Goal: Transaction & Acquisition: Purchase product/service

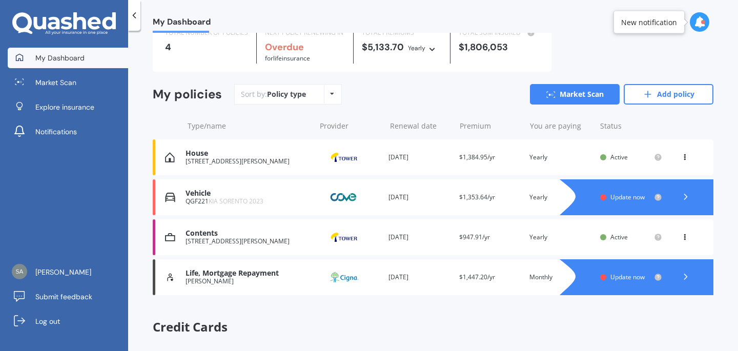
scroll to position [46, 0]
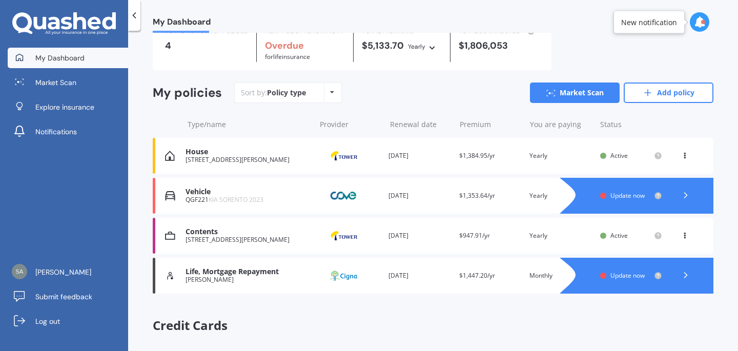
click at [682, 195] on icon at bounding box center [686, 195] width 10 height 10
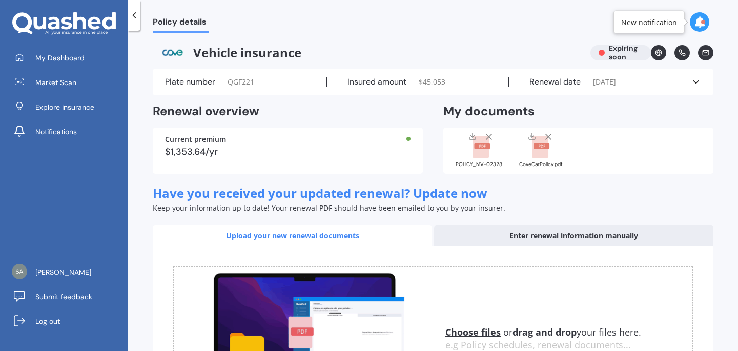
scroll to position [130, 0]
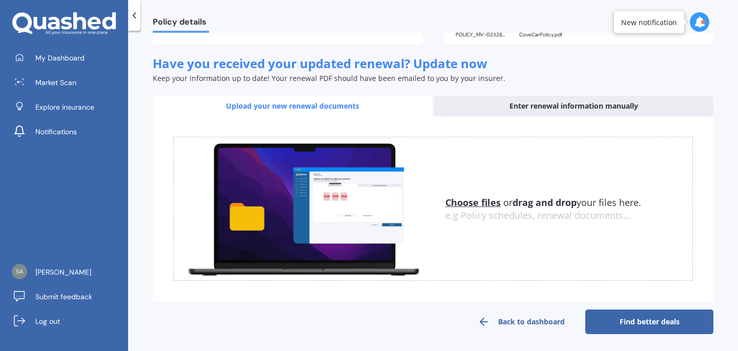
click at [621, 319] on link "Find better deals" at bounding box center [649, 322] width 128 height 25
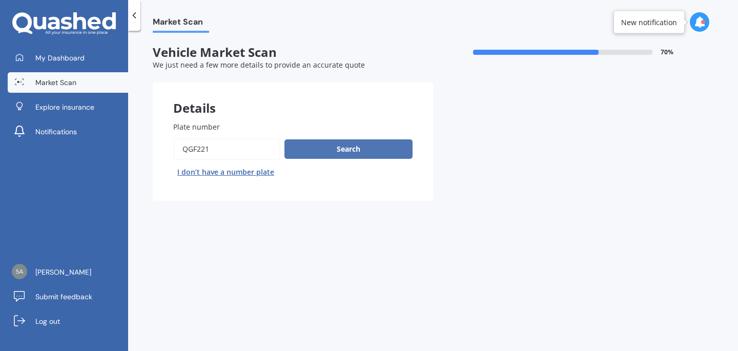
click at [365, 156] on button "Search" at bounding box center [349, 148] width 128 height 19
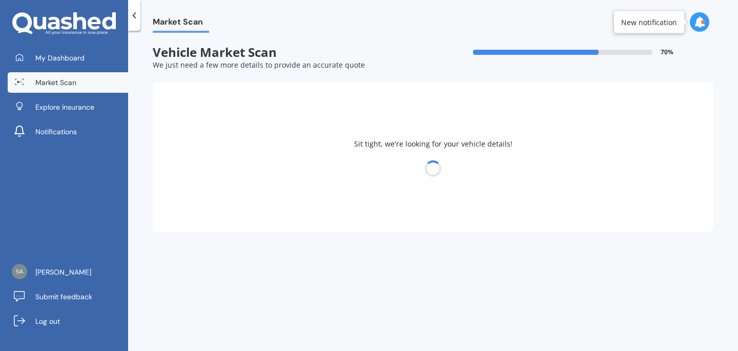
select select "KIA"
select select "SORENTO"
select select "05"
select select "09"
select select "1987"
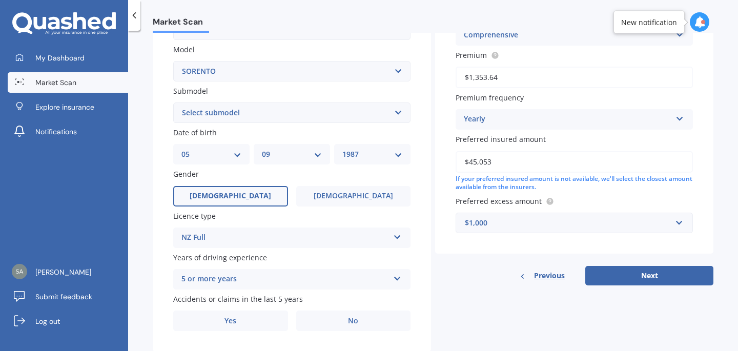
scroll to position [255, 0]
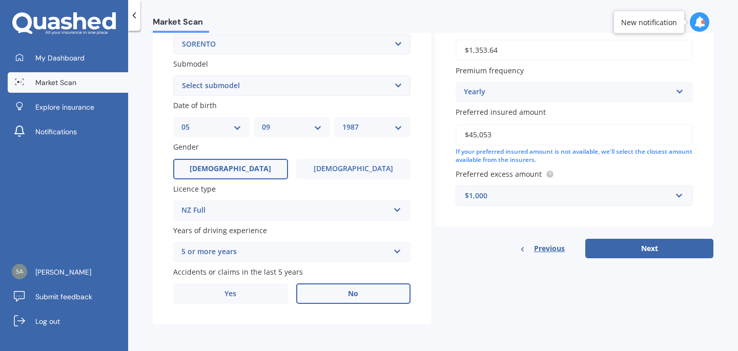
click at [339, 294] on label "No" at bounding box center [353, 294] width 115 height 21
click at [0, 0] on input "No" at bounding box center [0, 0] width 0 height 0
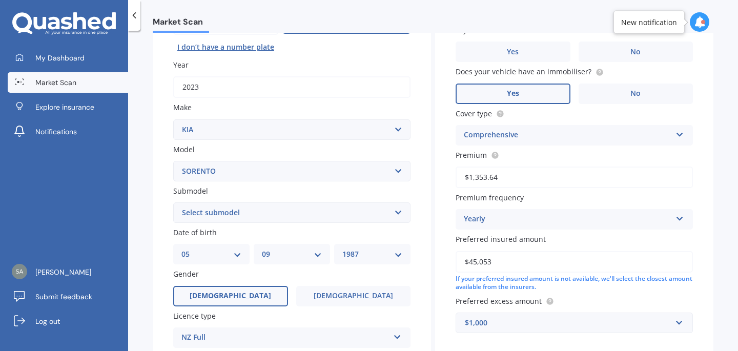
scroll to position [126, 0]
click at [395, 217] on select "Select submodel (All Other) 2.5 Diesel Turbo 4WD EX Turbo Diesel EX V6 HEV URBA…" at bounding box center [291, 212] width 237 height 21
select select "HEV URBAN EX 1.6PHT"
click at [173, 203] on select "Select submodel (All Other) 2.5 Diesel Turbo 4WD EX Turbo Diesel EX V6 HEV URBA…" at bounding box center [291, 212] width 237 height 21
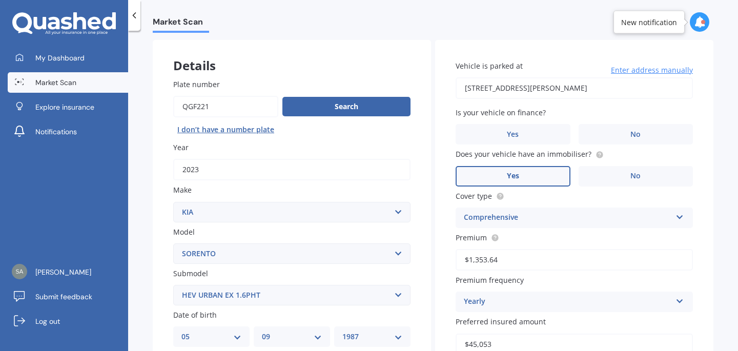
scroll to position [41, 0]
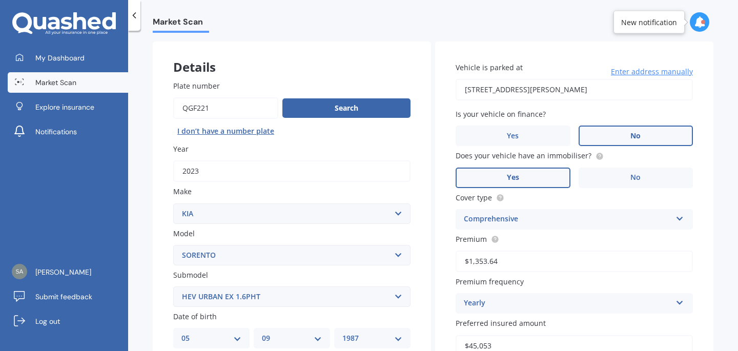
click at [634, 143] on label "No" at bounding box center [636, 136] width 115 height 21
click at [0, 0] on input "No" at bounding box center [0, 0] width 0 height 0
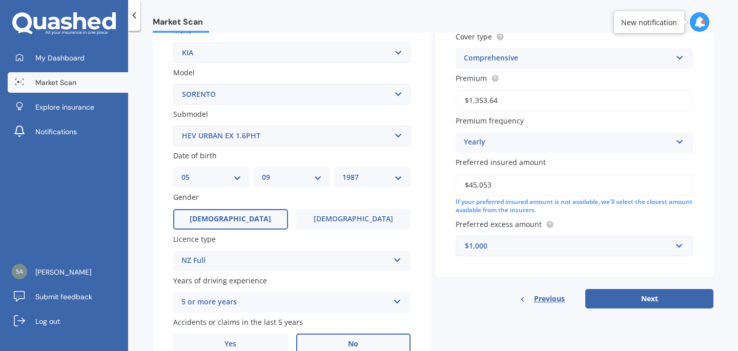
scroll to position [203, 0]
drag, startPoint x: 495, startPoint y: 186, endPoint x: 470, endPoint y: 187, distance: 25.1
click at [470, 187] on input "$45,053" at bounding box center [574, 184] width 237 height 22
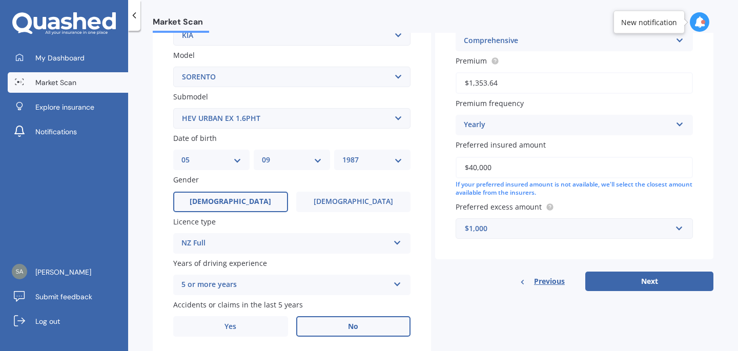
type input "$40,000"
click at [599, 234] on div "$1,000" at bounding box center [568, 228] width 207 height 11
click at [482, 281] on div "Previous Next" at bounding box center [574, 281] width 278 height 19
click at [651, 291] on button "Next" at bounding box center [649, 281] width 128 height 19
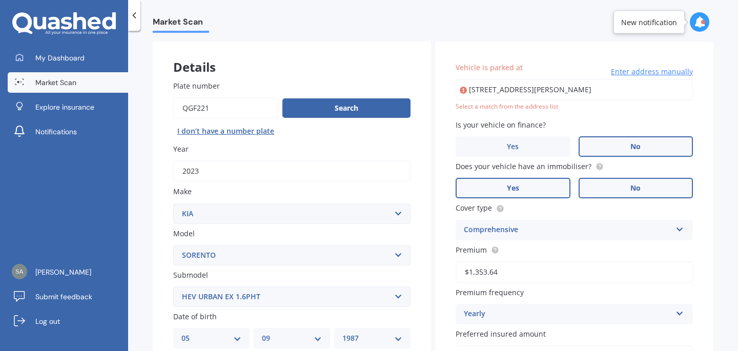
scroll to position [39, 0]
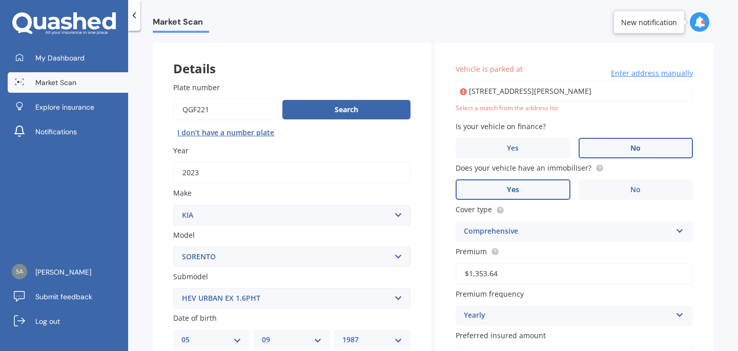
click at [633, 94] on input "[STREET_ADDRESS][PERSON_NAME]" at bounding box center [574, 91] width 237 height 22
drag, startPoint x: 661, startPoint y: 92, endPoint x: 534, endPoint y: 96, distance: 127.2
click at [534, 96] on input "[STREET_ADDRESS][PERSON_NAME]" at bounding box center [574, 91] width 237 height 22
click at [493, 91] on input "[STREET_ADDRESS]" at bounding box center [574, 91] width 237 height 22
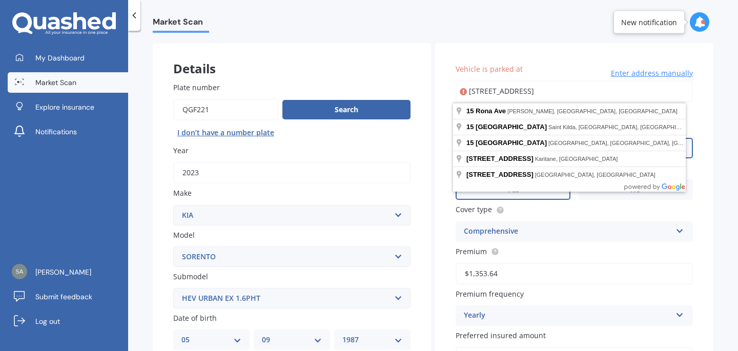
click at [511, 91] on input "[STREET_ADDRESS]" at bounding box center [574, 91] width 237 height 22
type input "[STREET_ADDRESS][PERSON_NAME]"
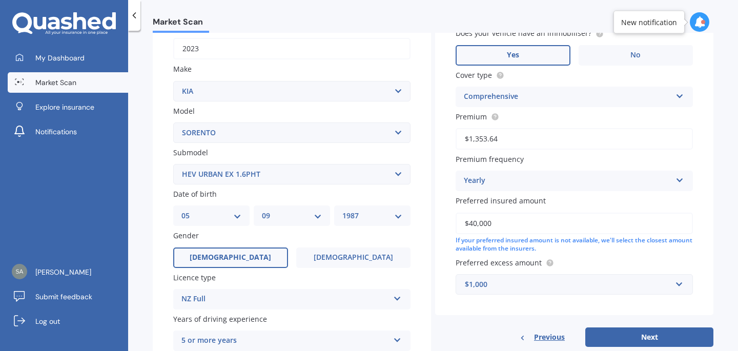
scroll to position [166, 0]
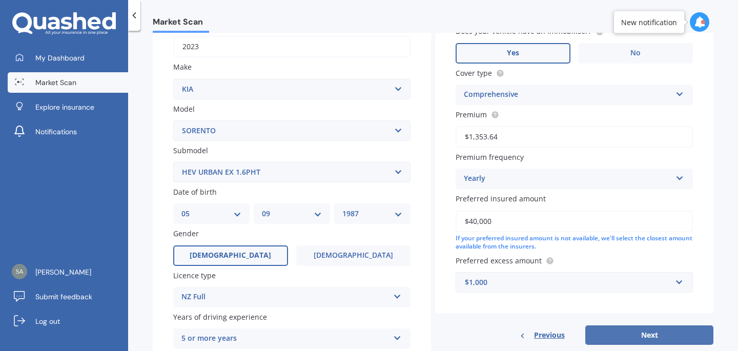
click at [625, 339] on button "Next" at bounding box center [649, 335] width 128 height 19
select select "05"
select select "09"
select select "1987"
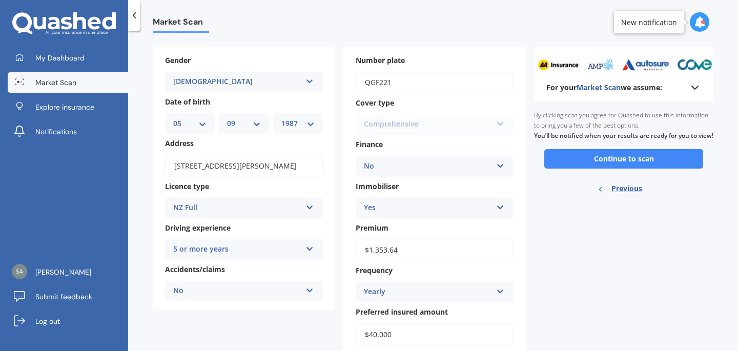
scroll to position [0, 0]
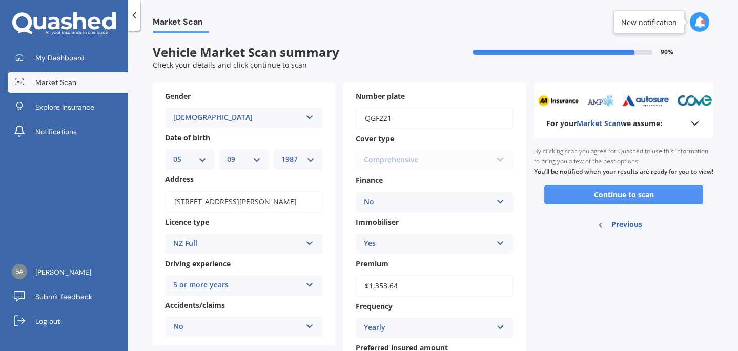
click at [593, 202] on button "Continue to scan" at bounding box center [623, 194] width 159 height 19
